Goal: Task Accomplishment & Management: Manage account settings

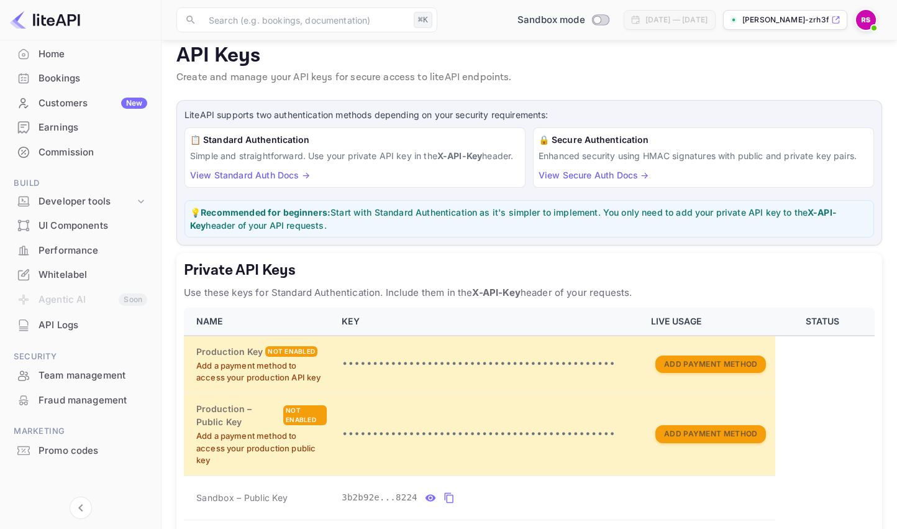
scroll to position [151, 0]
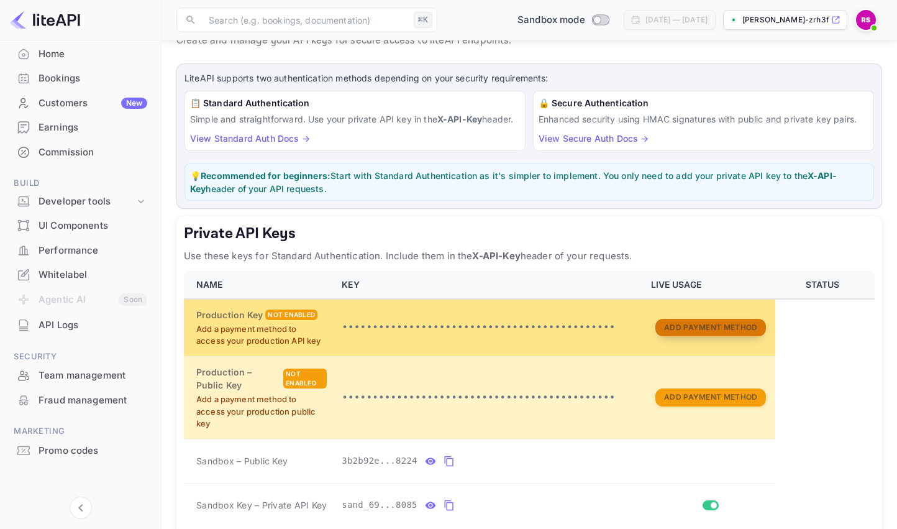
click at [714, 327] on button "Add Payment Method" at bounding box center [711, 328] width 111 height 18
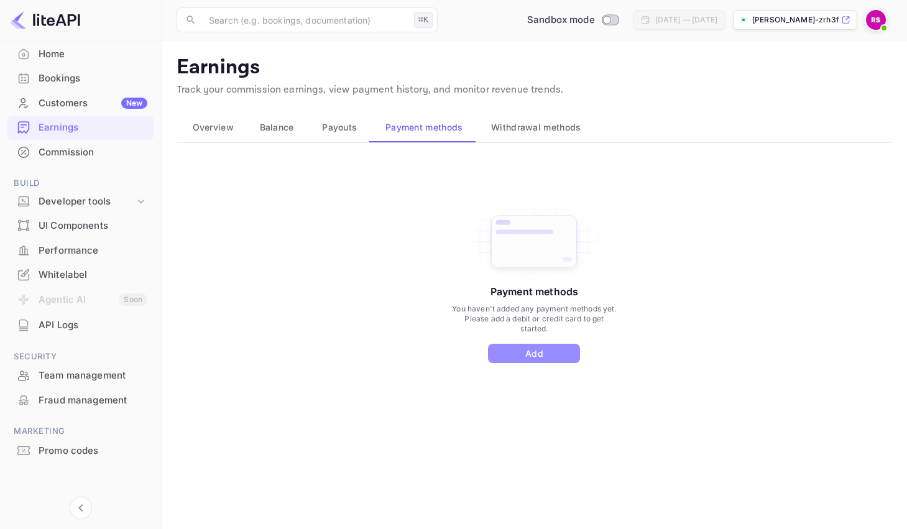
click at [542, 353] on button "Add" at bounding box center [534, 353] width 92 height 19
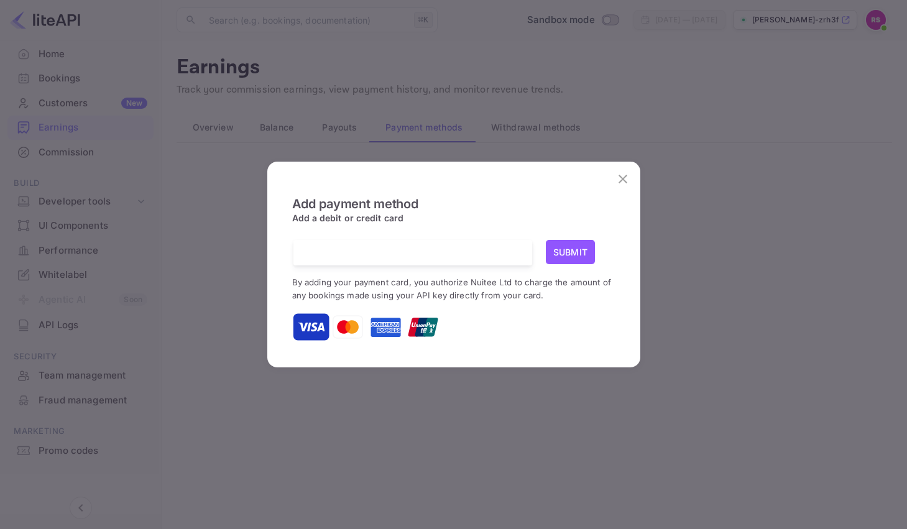
click at [621, 183] on icon "close" at bounding box center [622, 179] width 15 height 15
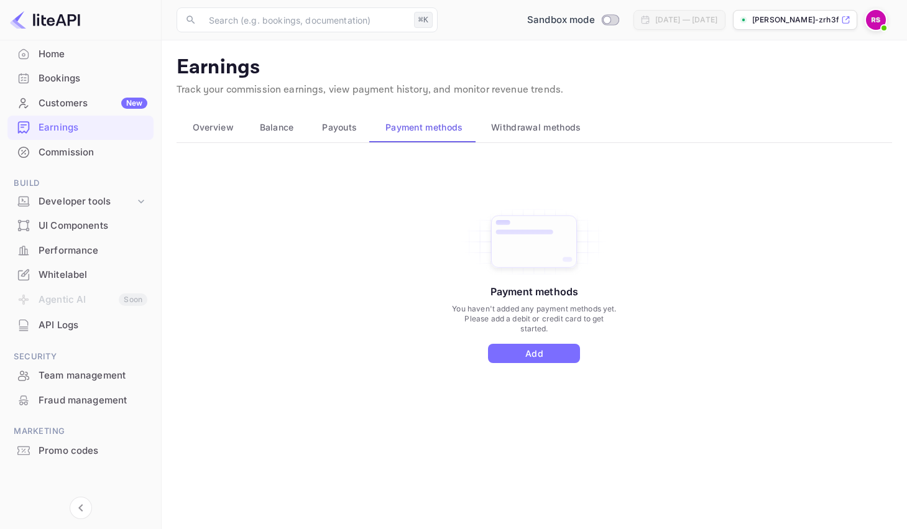
click at [45, 55] on div "Home" at bounding box center [93, 54] width 109 height 14
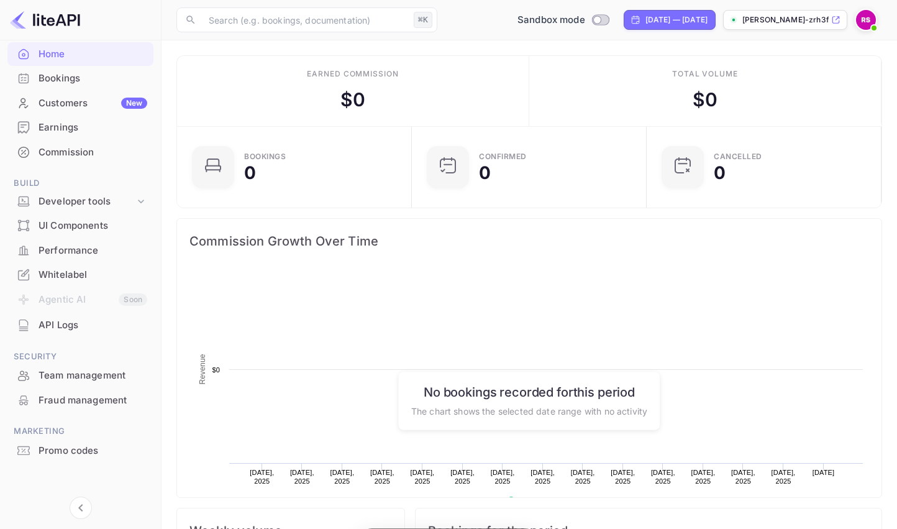
scroll to position [193, 218]
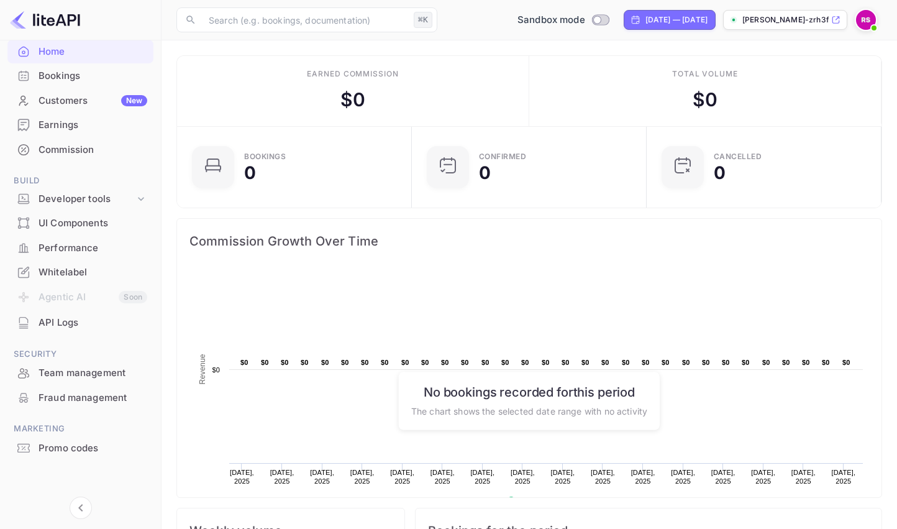
click at [54, 72] on div "Bookings" at bounding box center [93, 76] width 109 height 14
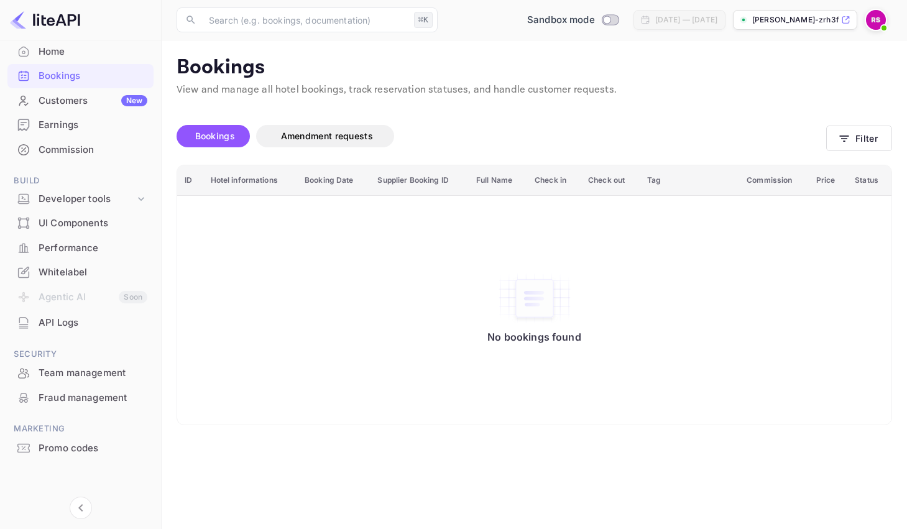
click at [53, 99] on div "Customers New" at bounding box center [93, 101] width 109 height 14
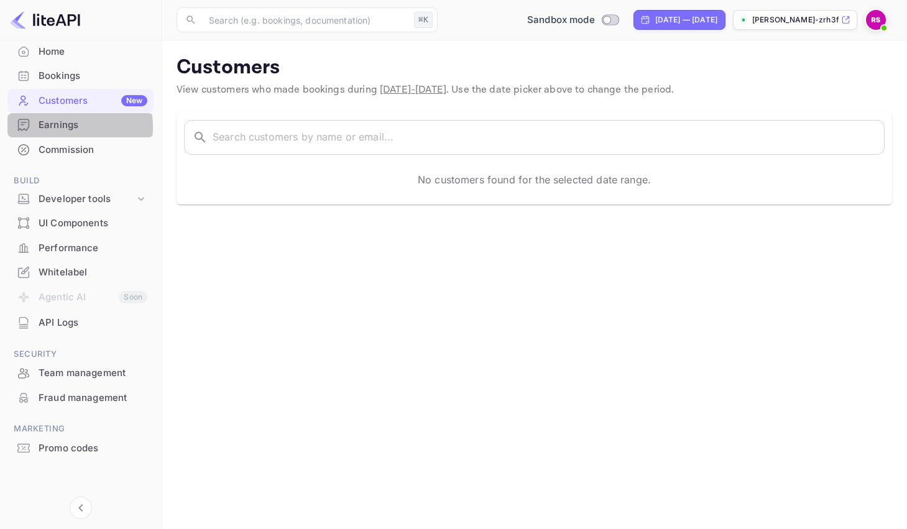
click at [57, 127] on div "Earnings" at bounding box center [93, 125] width 109 height 14
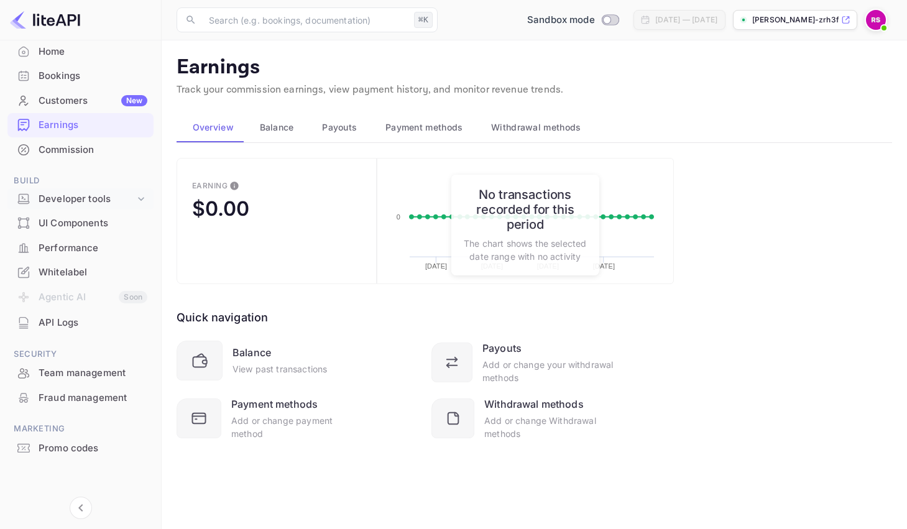
click at [66, 197] on div "Developer tools" at bounding box center [87, 199] width 96 height 14
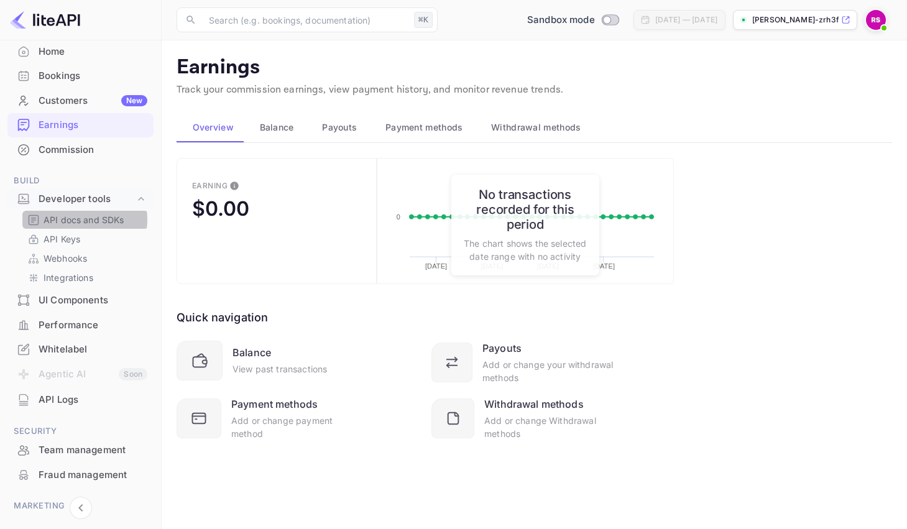
click at [76, 219] on p "API docs and SDKs" at bounding box center [84, 219] width 81 height 13
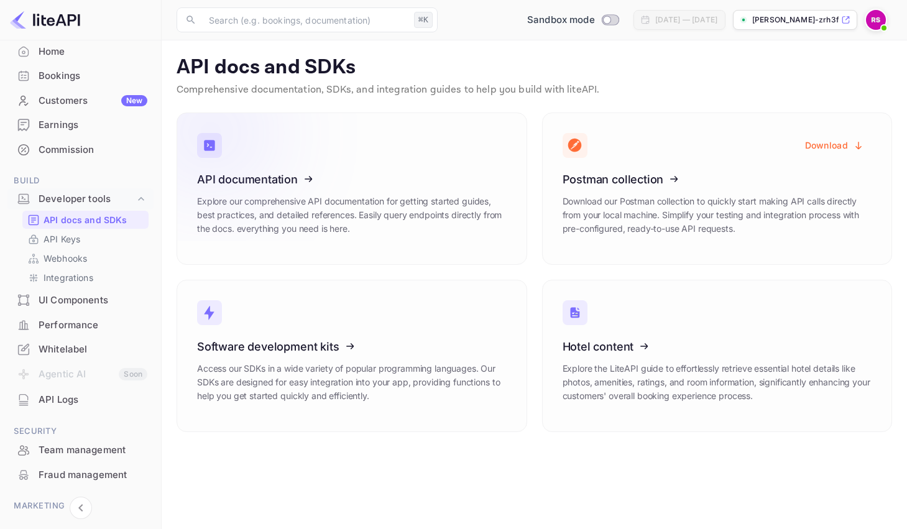
click at [277, 178] on icon at bounding box center [273, 177] width 193 height 128
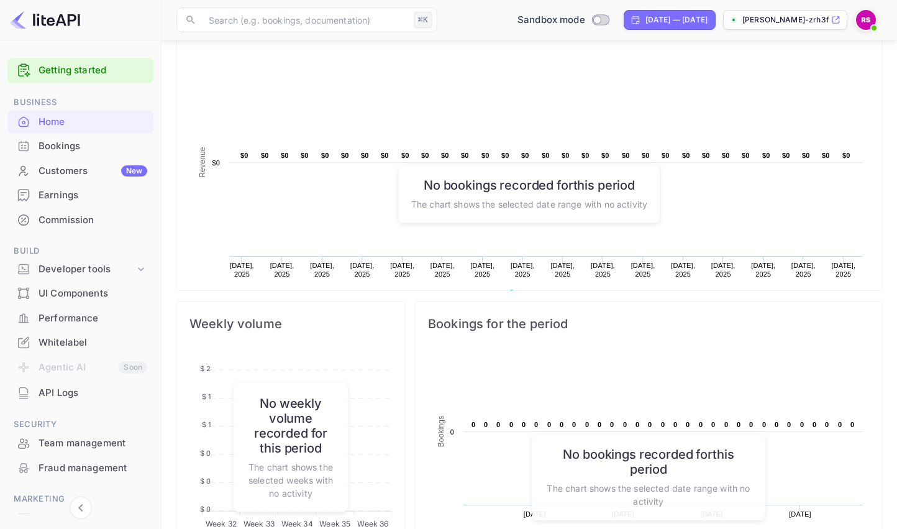
scroll to position [208, 0]
click at [76, 68] on link "Getting started" at bounding box center [93, 70] width 109 height 14
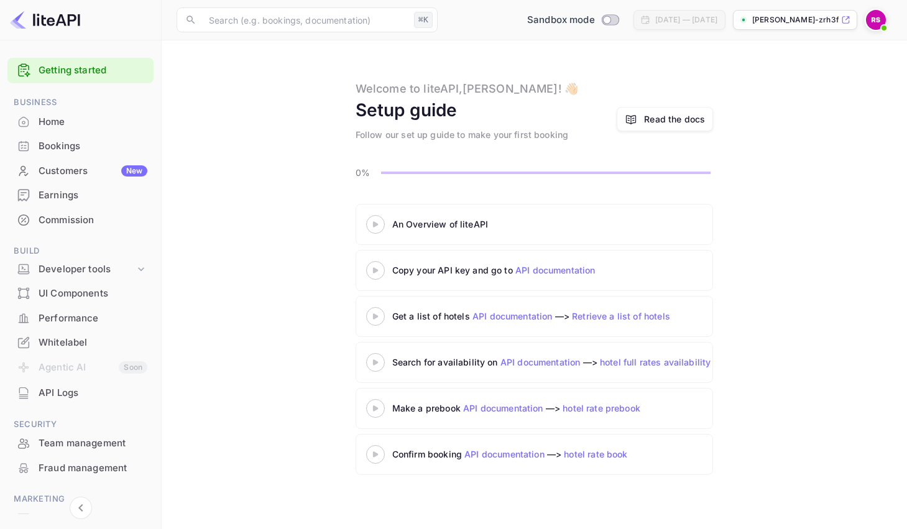
click at [580, 269] on link "API documentation" at bounding box center [555, 270] width 80 height 11
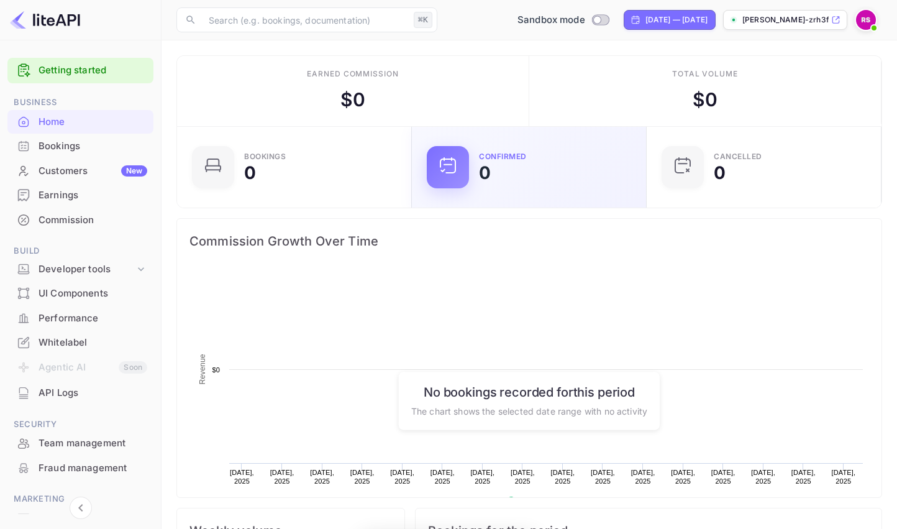
scroll to position [193, 218]
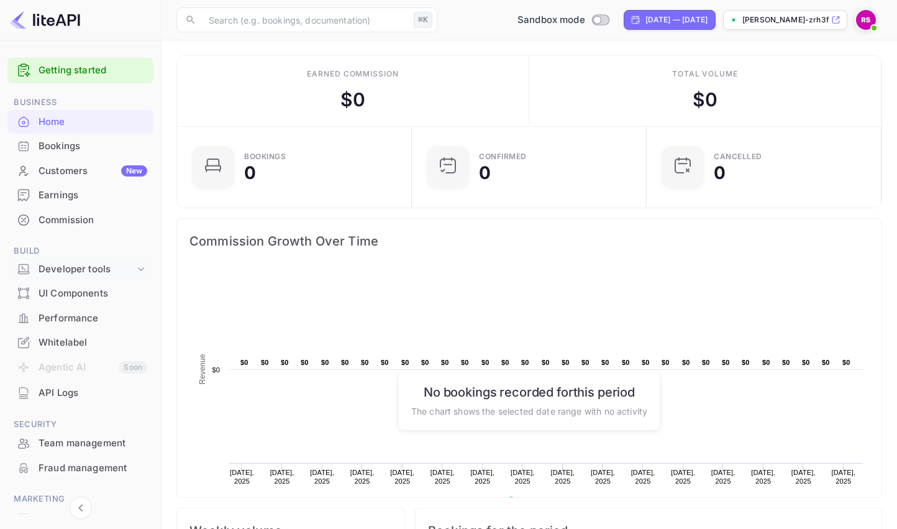
click at [60, 268] on div "Developer tools" at bounding box center [87, 269] width 96 height 14
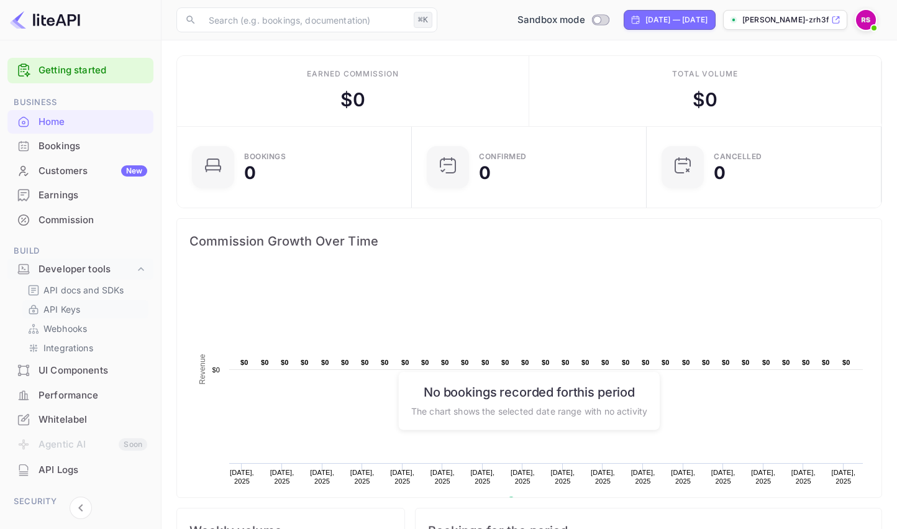
click at [66, 309] on p "API Keys" at bounding box center [62, 309] width 37 height 13
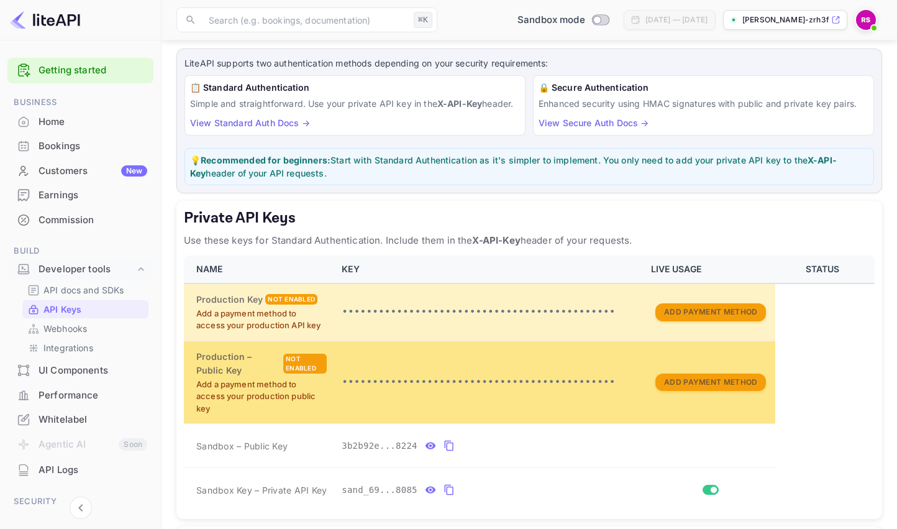
scroll to position [186, 0]
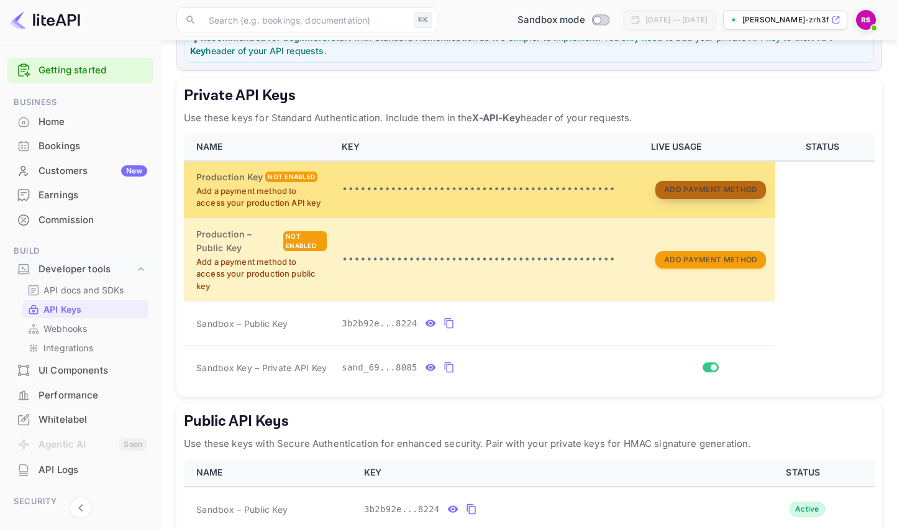
click at [717, 190] on button "Add Payment Method" at bounding box center [711, 190] width 111 height 18
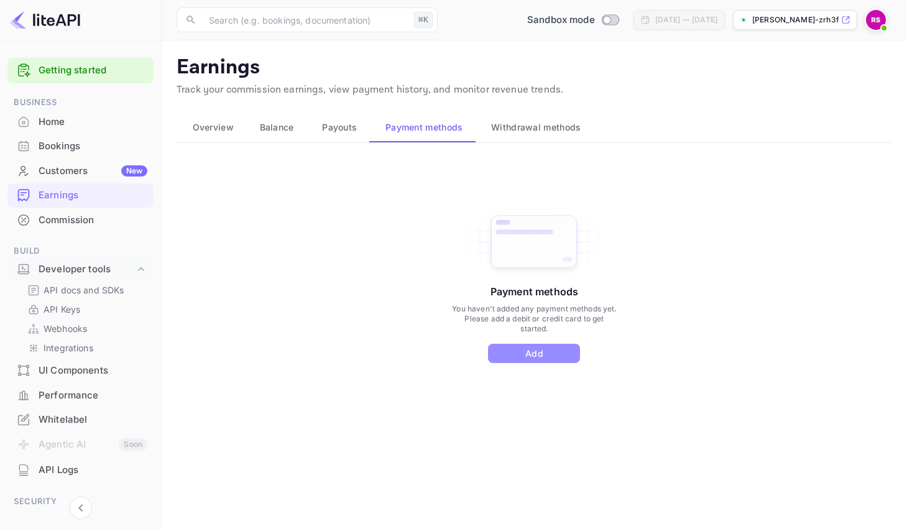
click at [526, 353] on button "Add" at bounding box center [534, 353] width 92 height 19
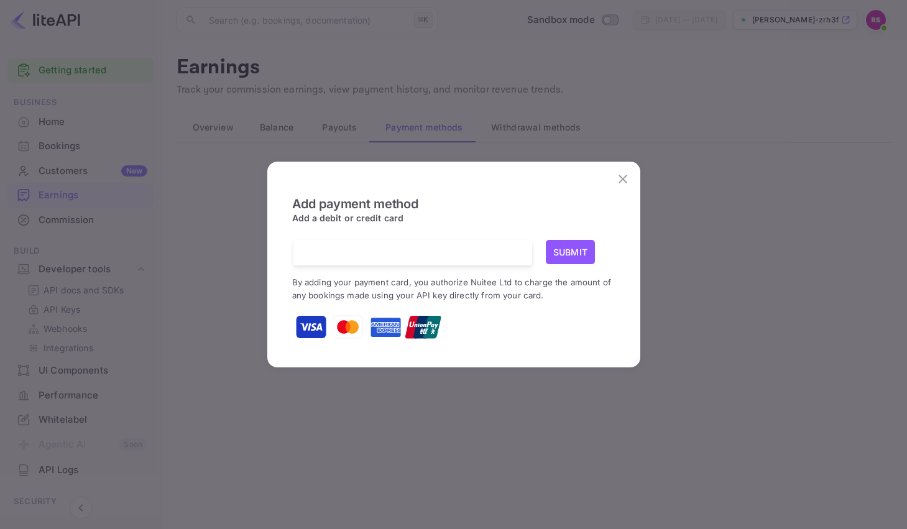
click at [400, 259] on iframe at bounding box center [413, 253] width 220 height 12
click at [564, 246] on button "Submit" at bounding box center [571, 252] width 50 height 24
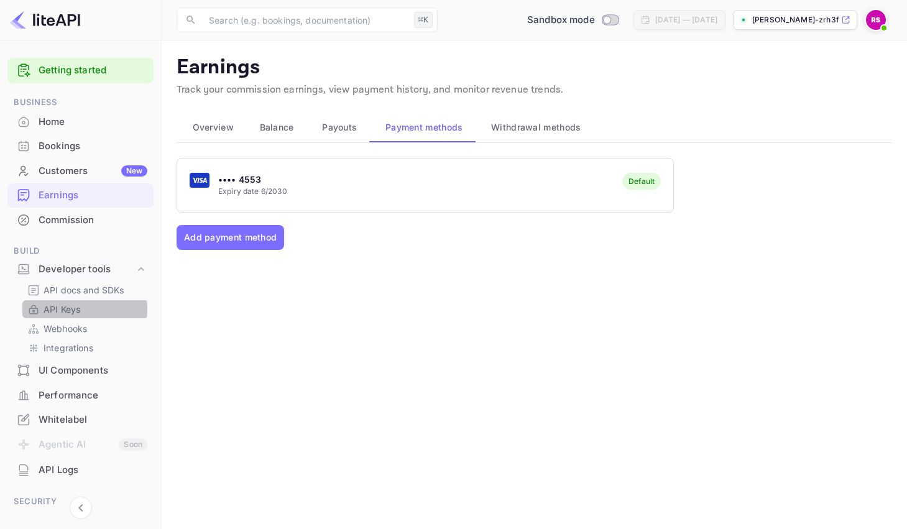
click at [71, 309] on p "API Keys" at bounding box center [62, 309] width 37 height 13
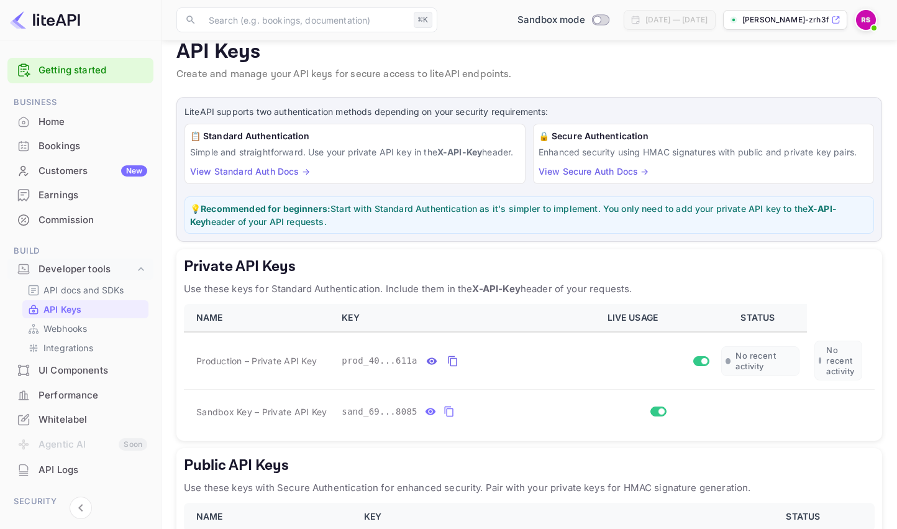
scroll to position [85, 0]
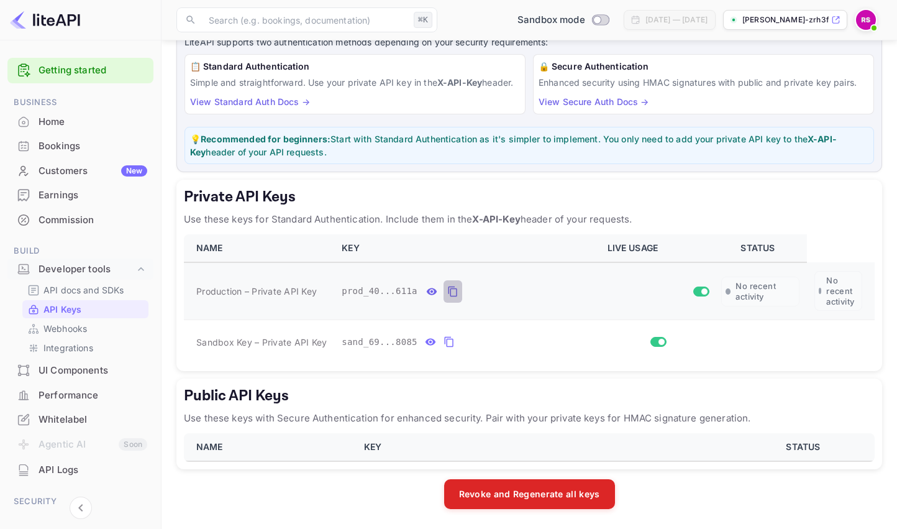
click at [451, 291] on icon "private api keys table" at bounding box center [452, 291] width 11 height 15
click at [449, 339] on icon "private api keys table" at bounding box center [448, 342] width 9 height 11
